Goal: Task Accomplishment & Management: Complete application form

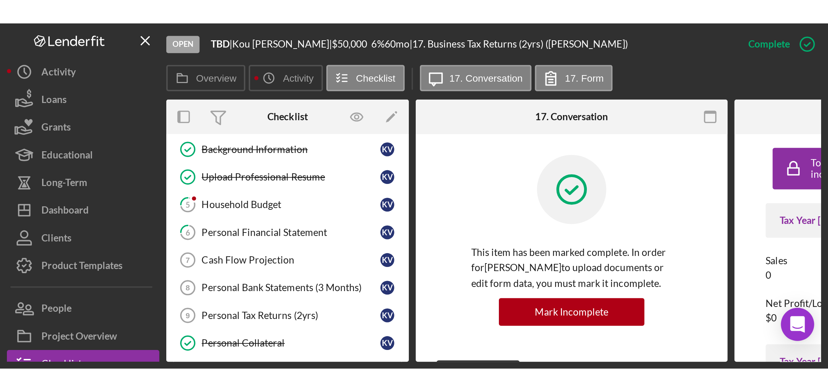
scroll to position [44, 0]
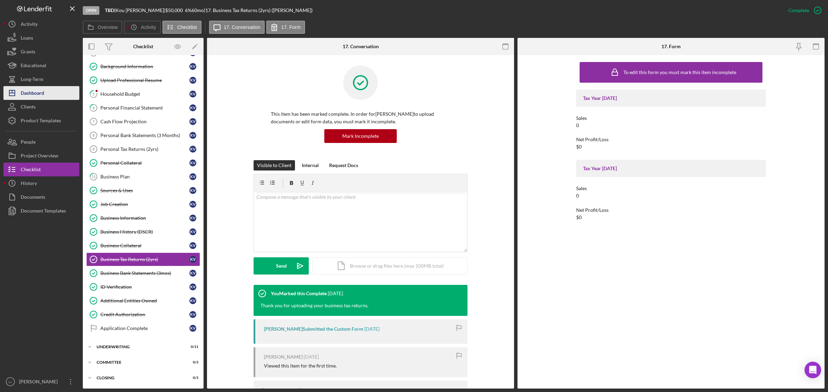
click at [30, 96] on div "Dashboard" at bounding box center [32, 94] width 23 height 16
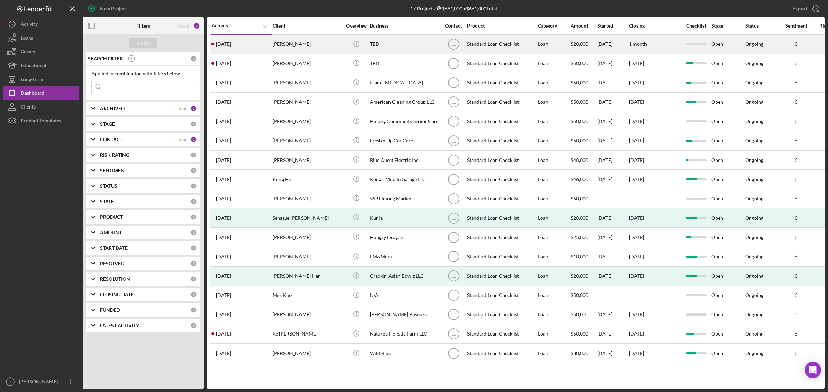
click at [285, 44] on div "[PERSON_NAME]" at bounding box center [306, 44] width 69 height 18
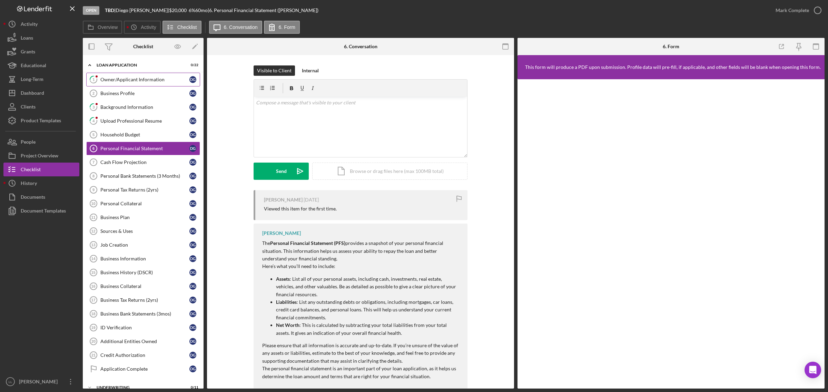
click at [147, 82] on div "Owner/Applicant Information" at bounding box center [144, 80] width 89 height 6
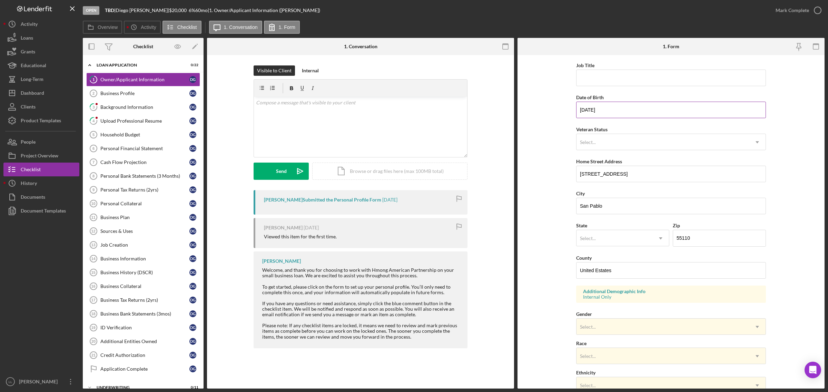
scroll to position [43, 0]
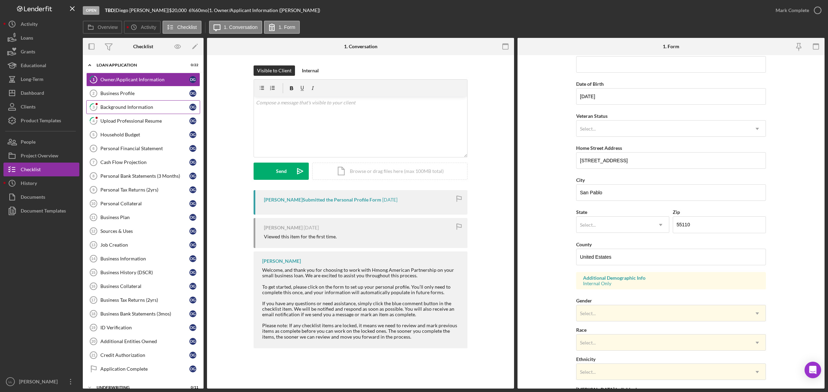
click at [155, 110] on div "Background Information" at bounding box center [144, 107] width 89 height 6
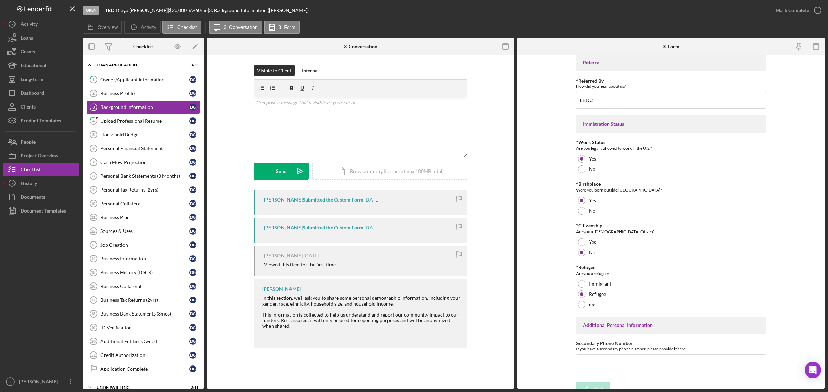
scroll to position [540, 0]
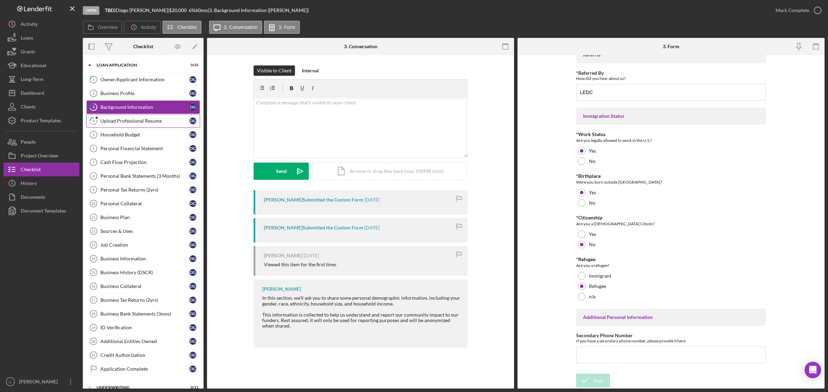
click at [148, 123] on div "Upload Professional Resume" at bounding box center [144, 121] width 89 height 6
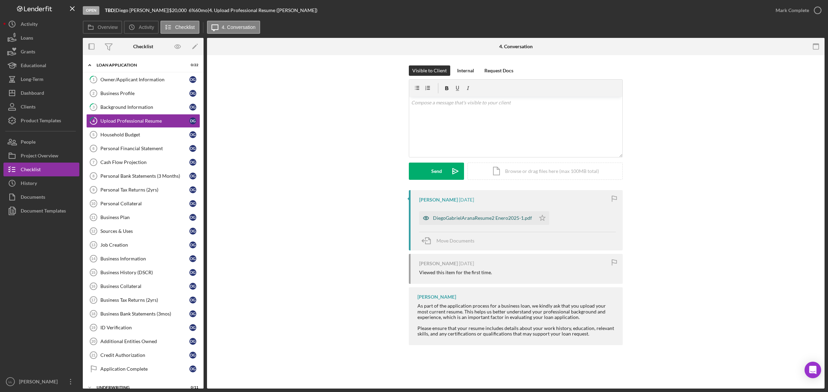
click at [507, 216] on div "DiegoGabrielAranaResume2 Enero2025-1.pdf" at bounding box center [482, 219] width 99 height 6
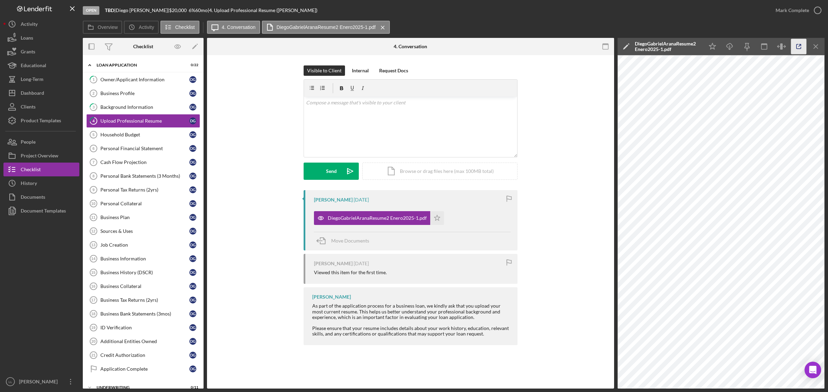
click at [662, 48] on icon "button" at bounding box center [799, 47] width 16 height 16
click at [437, 219] on icon "Icon/Star" at bounding box center [437, 218] width 14 height 14
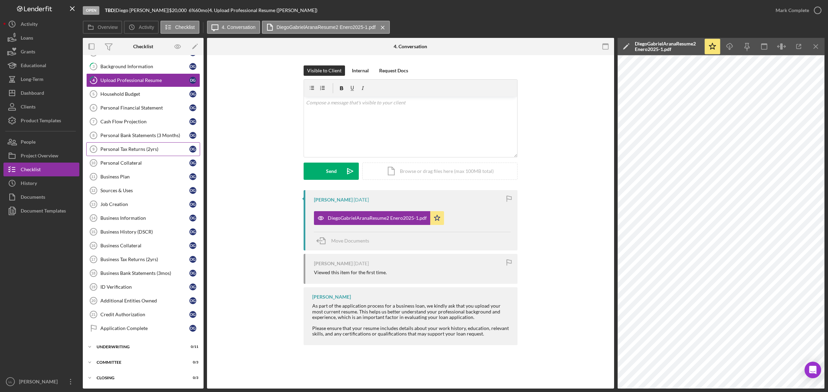
scroll to position [44, 0]
click at [154, 188] on div "Sources & Uses" at bounding box center [144, 191] width 89 height 6
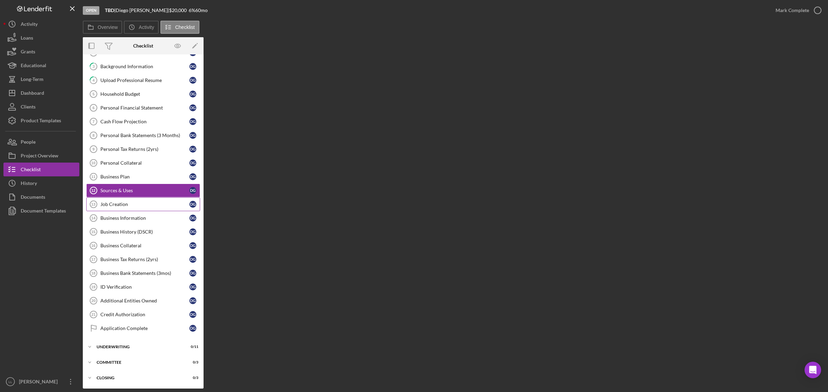
scroll to position [44, 0]
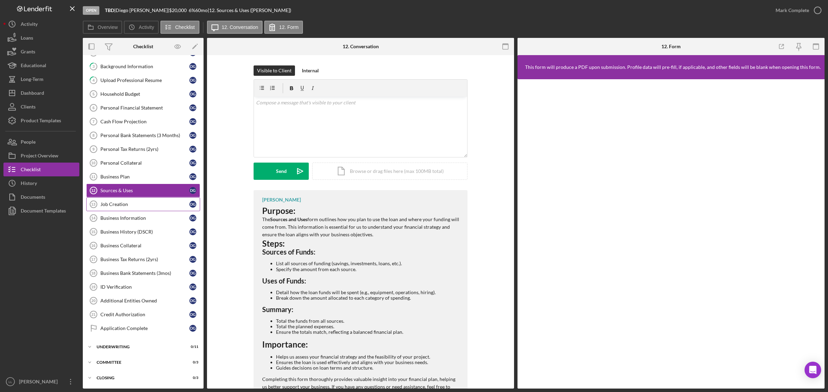
click at [149, 203] on div "Job Creation" at bounding box center [144, 205] width 89 height 6
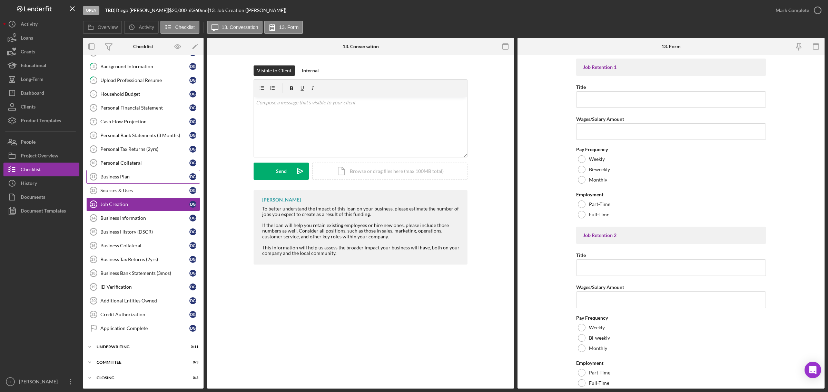
click at [143, 176] on div "Business Plan" at bounding box center [144, 177] width 89 height 6
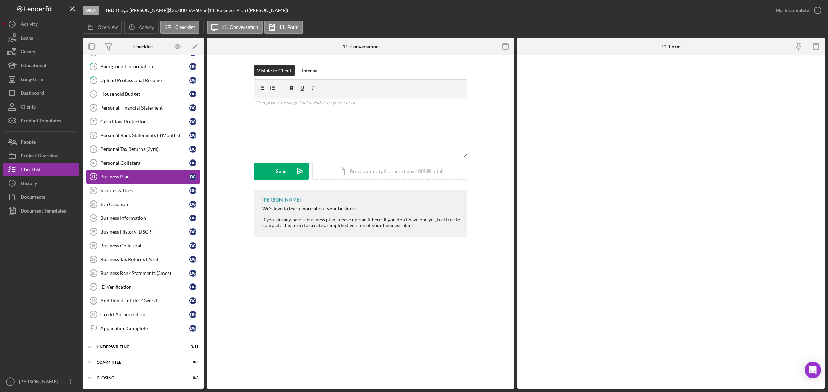
scroll to position [44, 0]
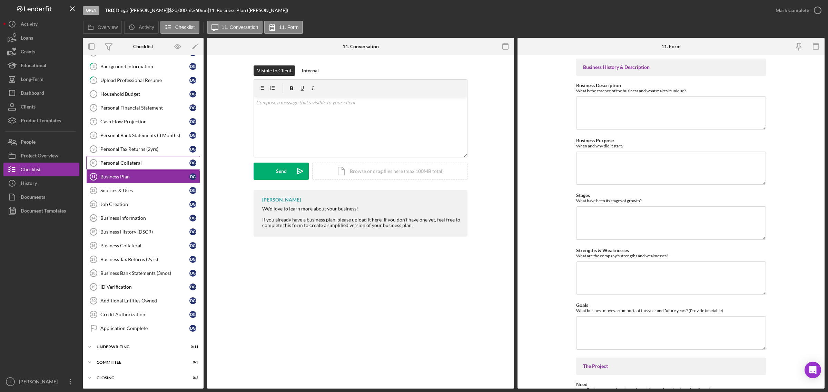
click at [145, 160] on div "Personal Collateral" at bounding box center [144, 163] width 89 height 6
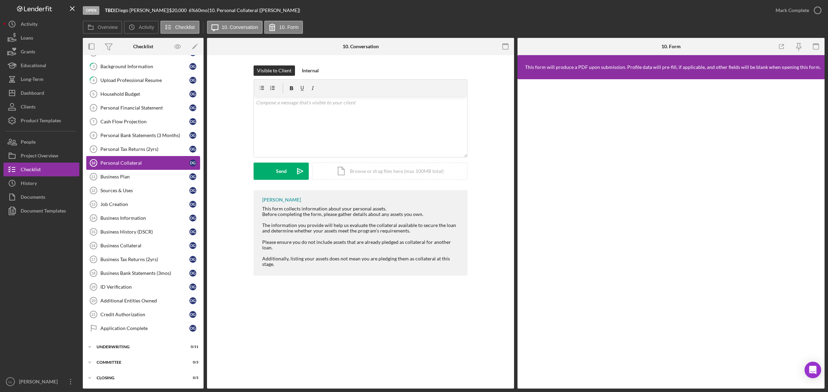
scroll to position [44, 0]
click at [150, 176] on div "Business Plan" at bounding box center [144, 177] width 89 height 6
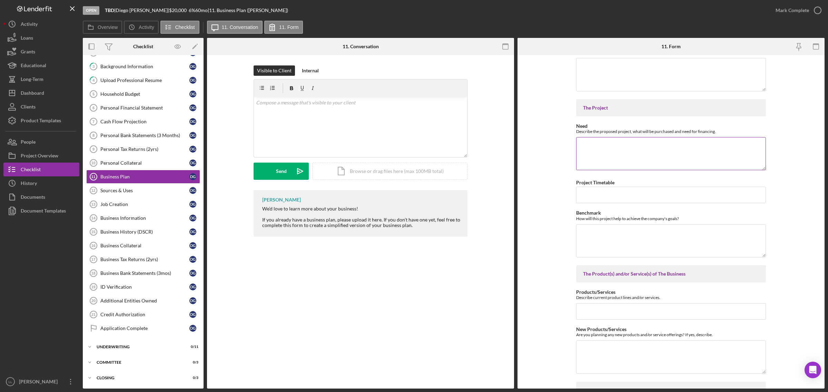
scroll to position [302, 0]
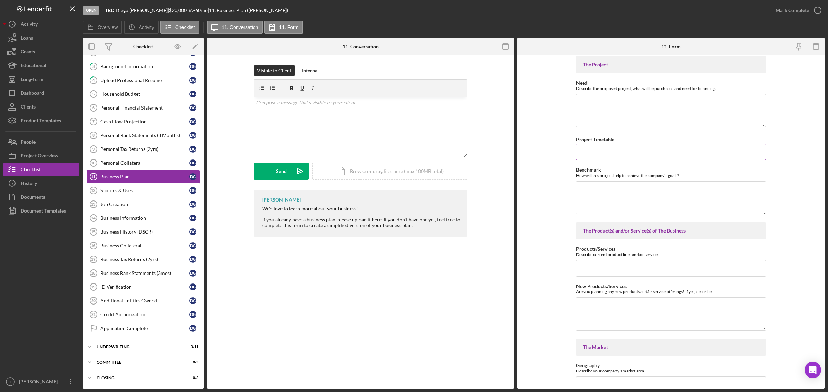
click at [604, 157] on input "Project Timetable" at bounding box center [671, 152] width 190 height 17
click at [602, 192] on textarea "Benchmark" at bounding box center [671, 197] width 190 height 33
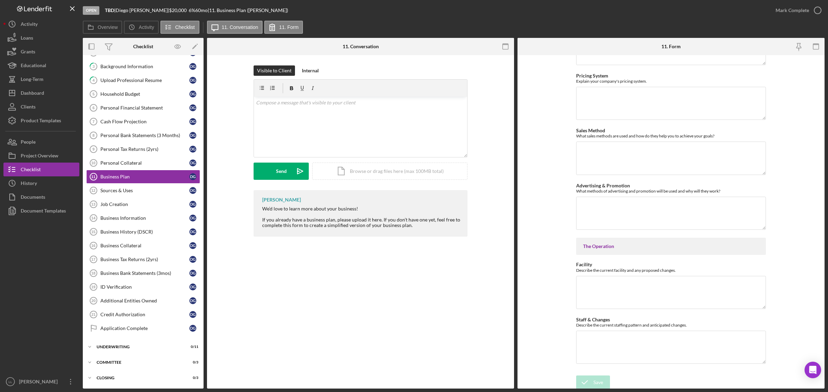
scroll to position [1014, 0]
click at [139, 133] on div "Personal Bank Statements (3 Months)" at bounding box center [144, 136] width 89 height 6
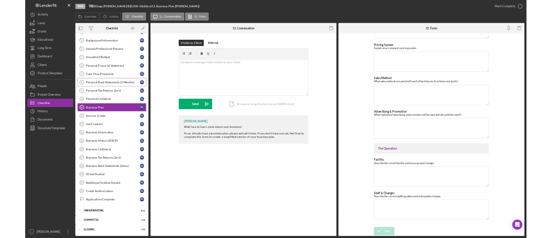
scroll to position [44, 0]
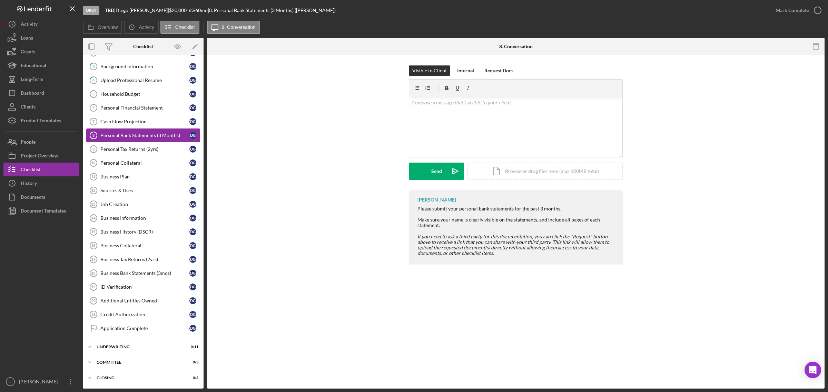
click at [139, 133] on div "Personal Bank Statements (3 Months)" at bounding box center [144, 136] width 89 height 6
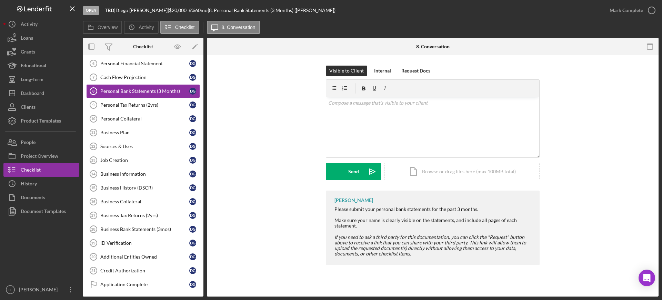
scroll to position [133, 0]
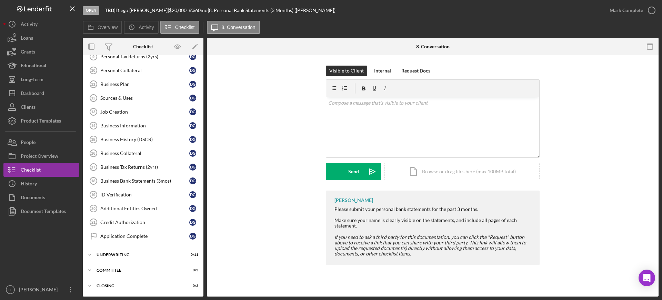
click at [627, 166] on div "Visible to Client Internal Request Docs v Color teal Color pink Remove color Ad…" at bounding box center [432, 128] width 431 height 125
click at [624, 168] on div "Visible to Client Internal Request Docs v Color teal Color pink Remove color Ad…" at bounding box center [432, 128] width 431 height 125
drag, startPoint x: 270, startPoint y: 155, endPoint x: 273, endPoint y: 150, distance: 5.6
click at [273, 150] on div "Visible to Client Internal Request Docs v Color teal Color pink Remove color Ad…" at bounding box center [432, 128] width 431 height 125
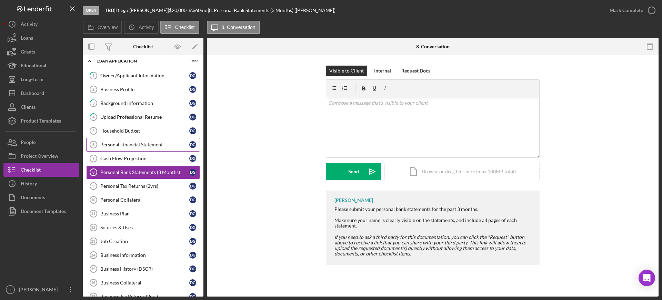
scroll to position [0, 0]
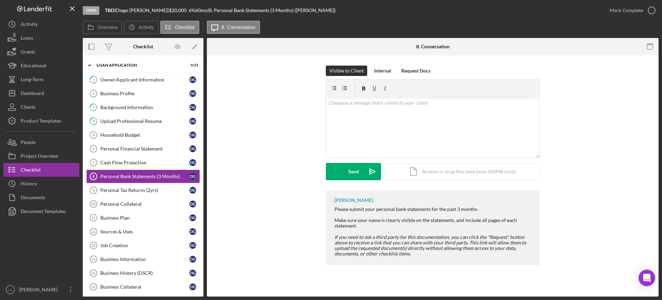
click at [274, 121] on div "Visible to Client Internal Request Docs v Color teal Color pink Remove color Ad…" at bounding box center [432, 128] width 431 height 125
